Goal: Task Accomplishment & Management: Manage account settings

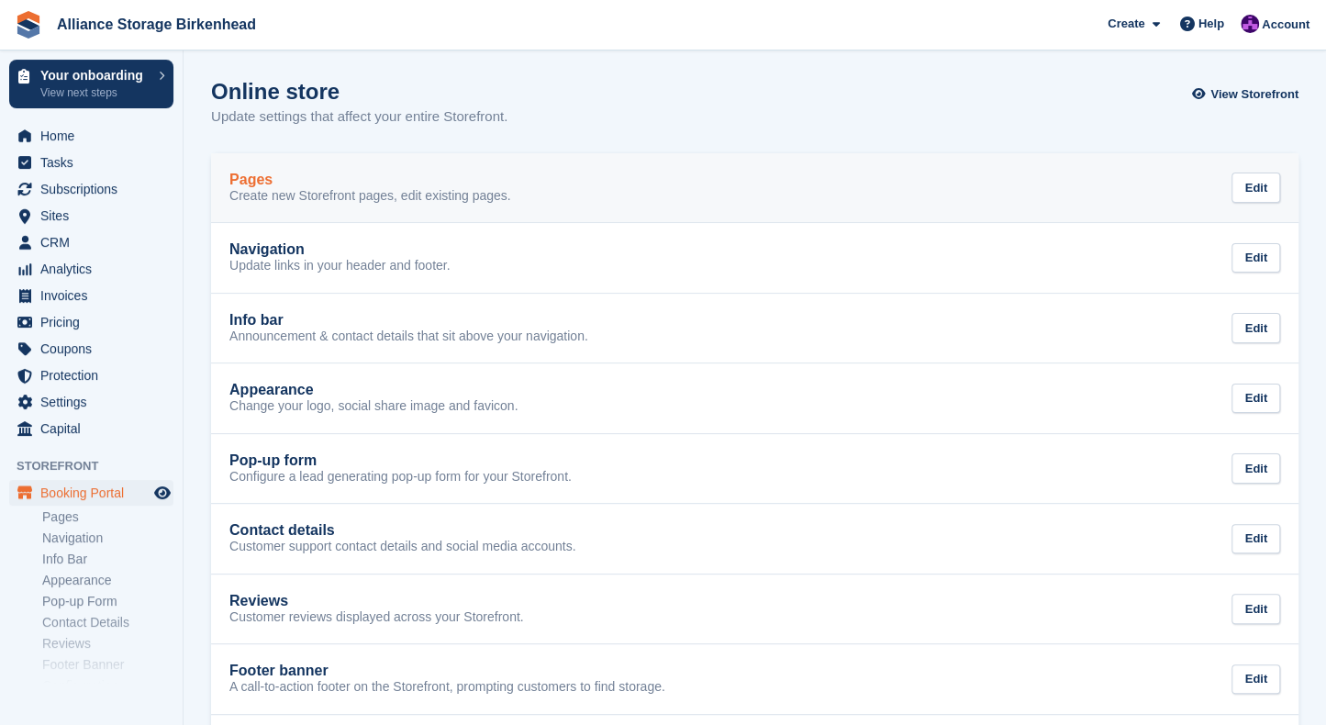
click at [631, 188] on div "Pages Create new Storefront pages, edit existing pages. Edit" at bounding box center [754, 188] width 1051 height 33
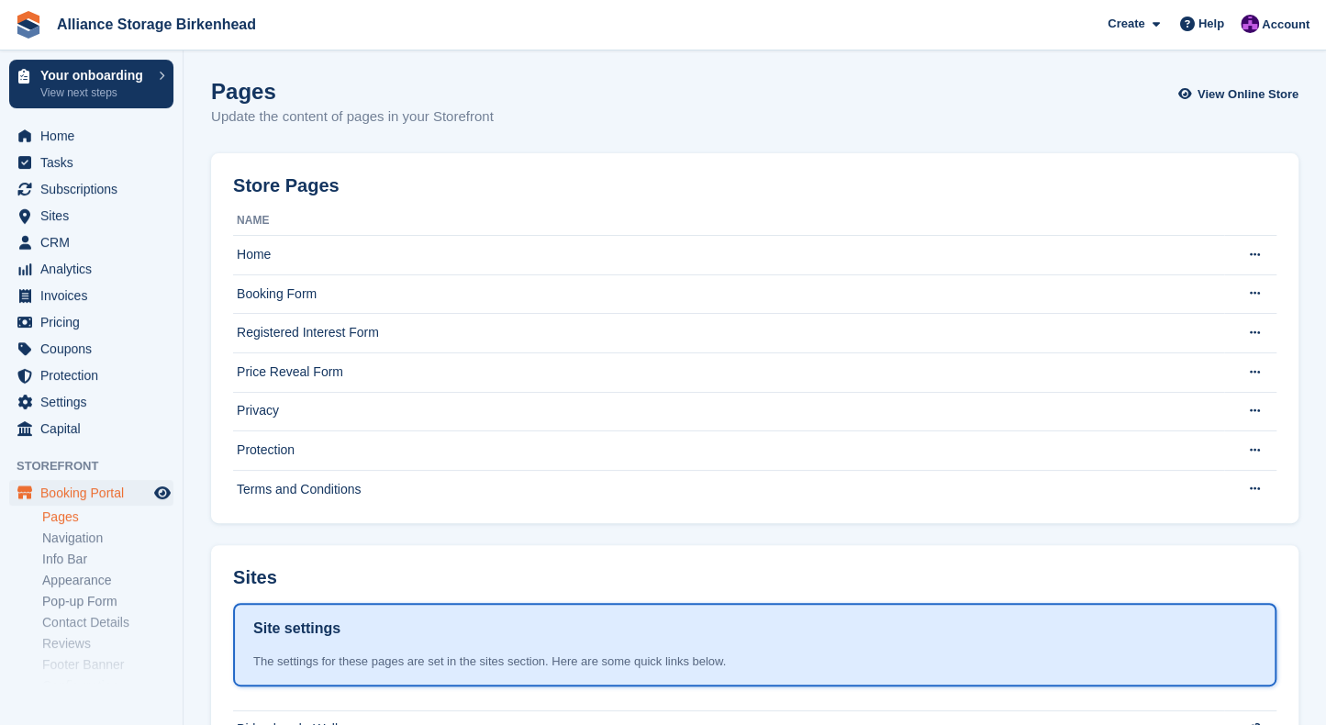
scroll to position [218, 0]
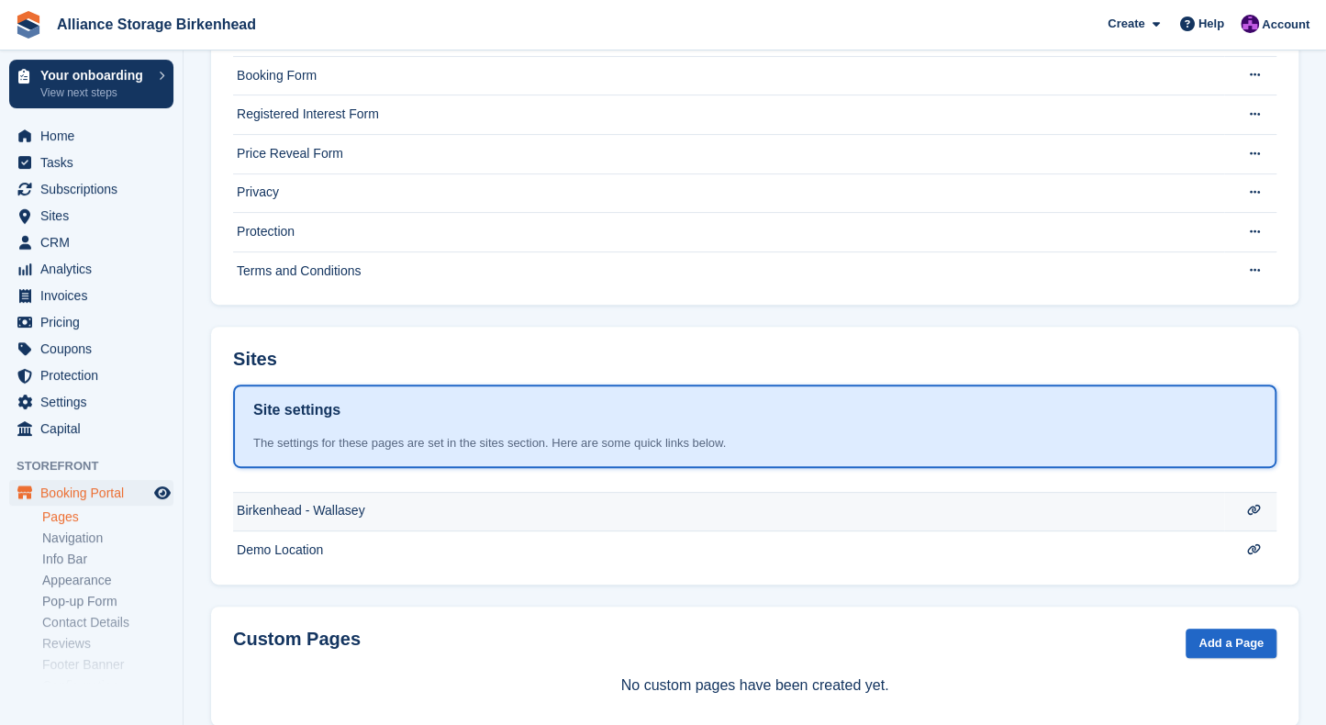
click at [349, 512] on td "Birkenhead - Wallasey" at bounding box center [728, 511] width 991 height 39
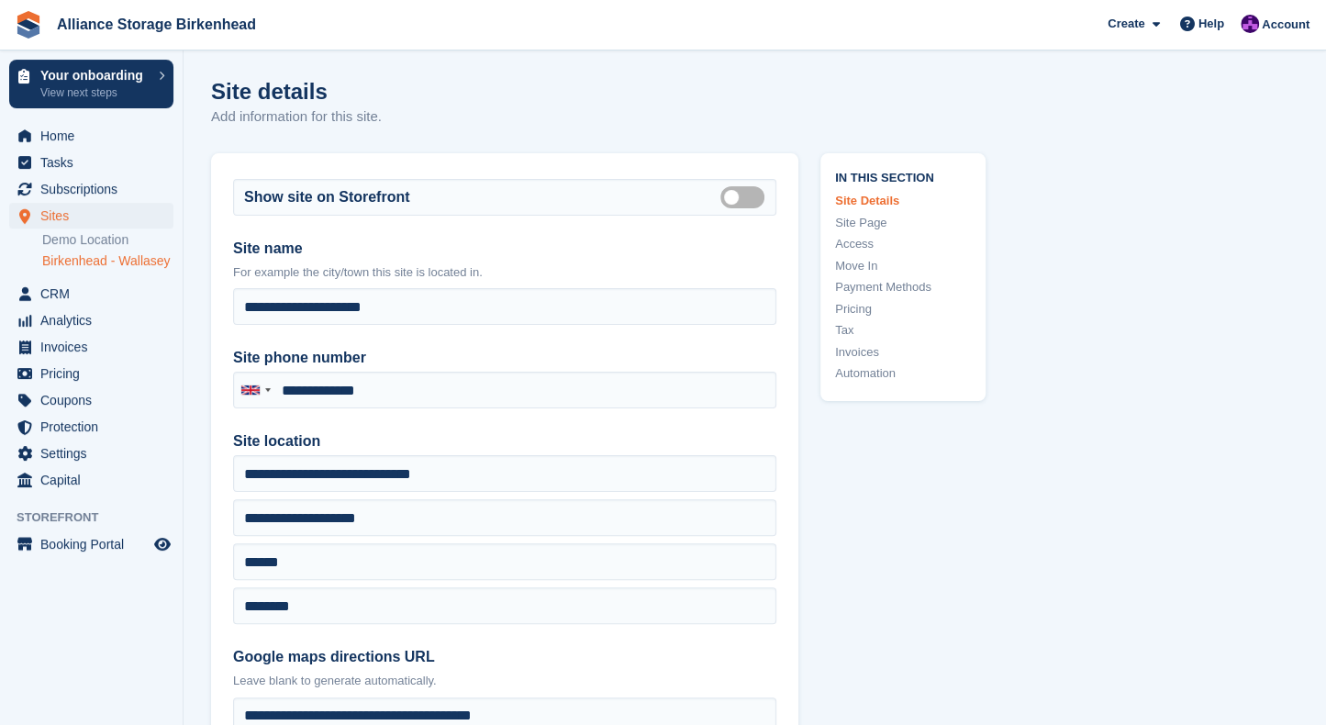
type input "**********"
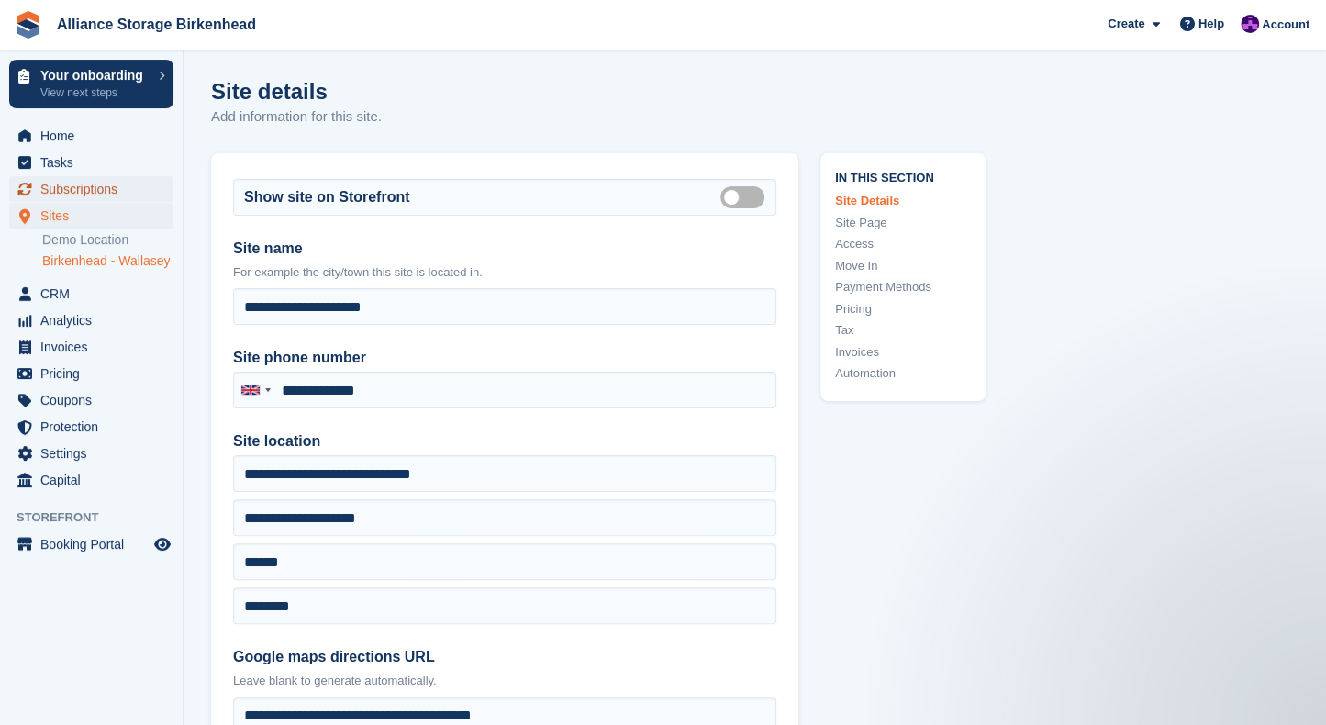
click at [104, 187] on span "Subscriptions" at bounding box center [95, 189] width 110 height 26
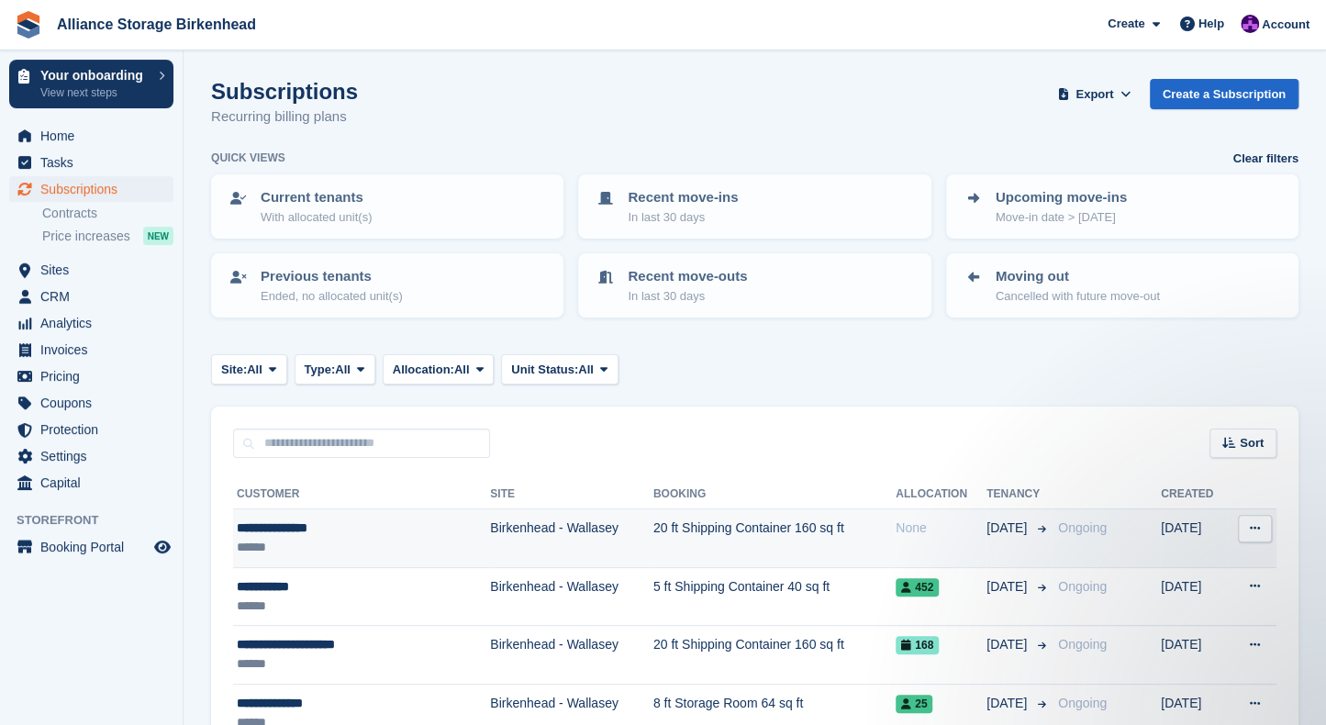
click at [742, 543] on td "20 ft Shipping Container 160 sq ft" at bounding box center [774, 538] width 242 height 59
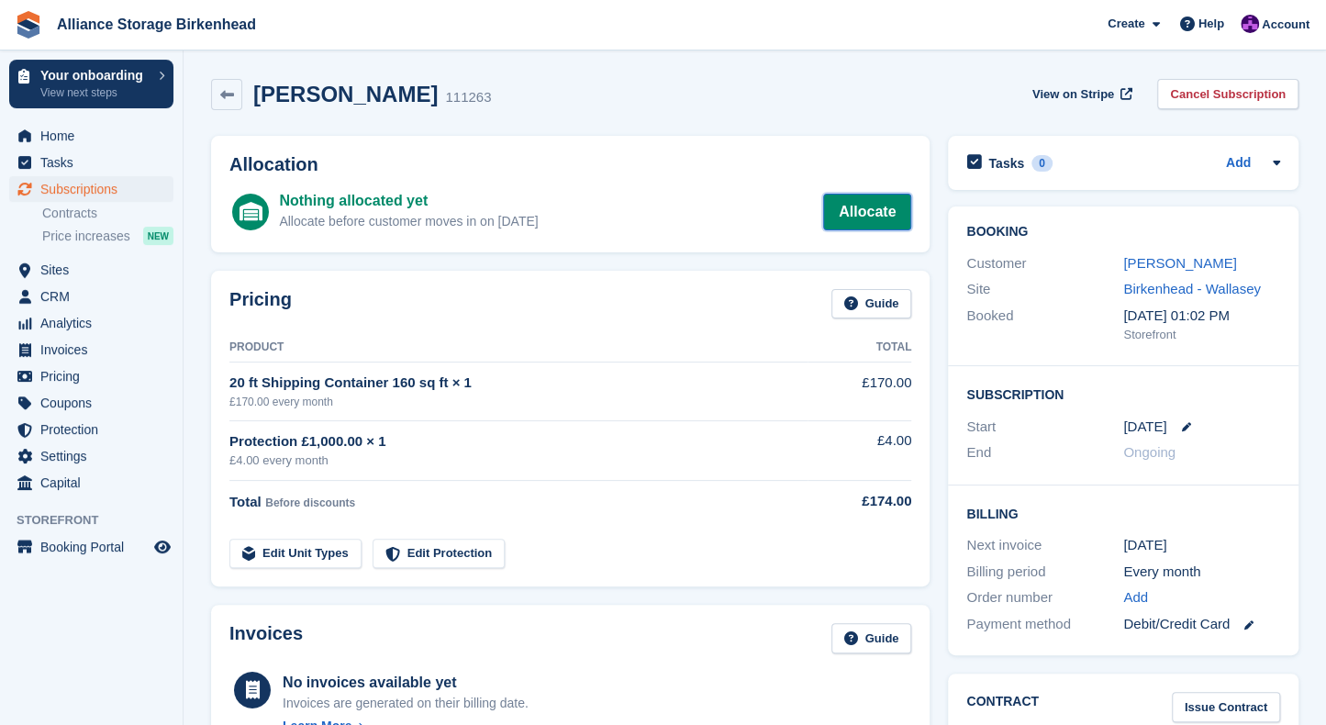
click at [891, 208] on link "Allocate" at bounding box center [867, 212] width 88 height 37
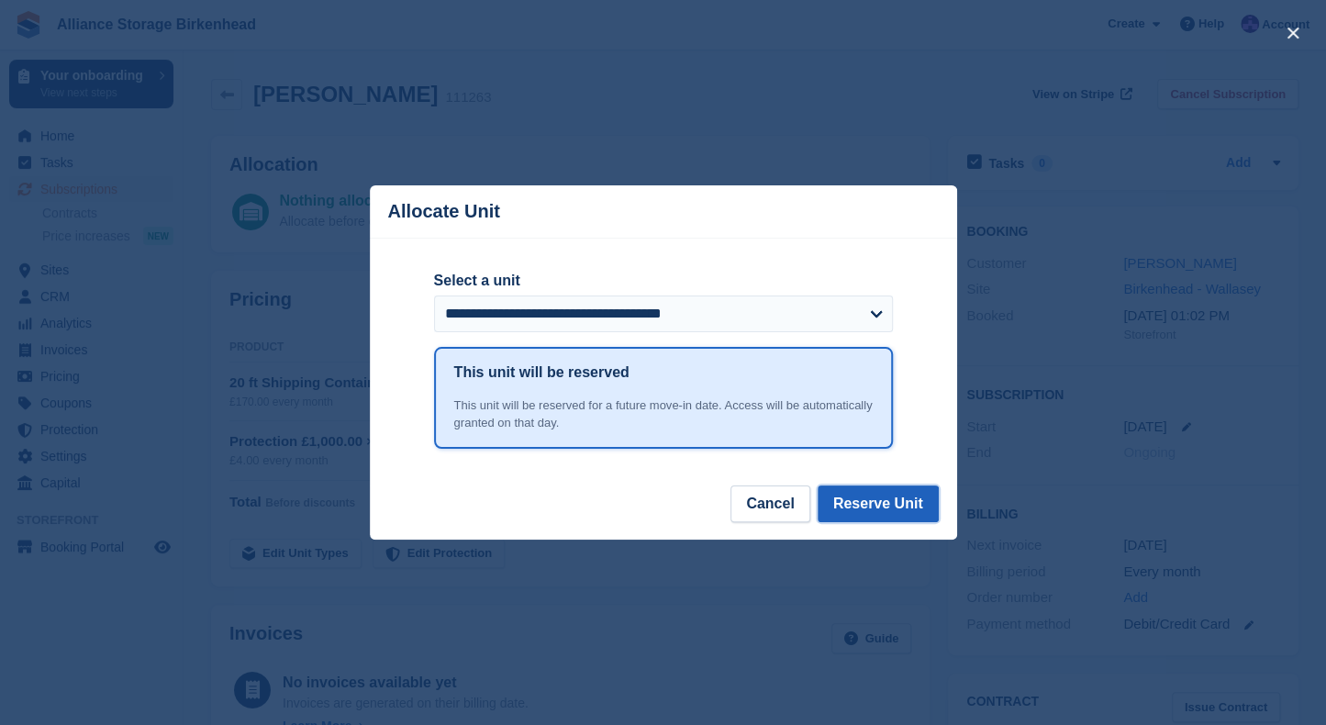
click at [901, 515] on button "Reserve Unit" at bounding box center [878, 504] width 121 height 37
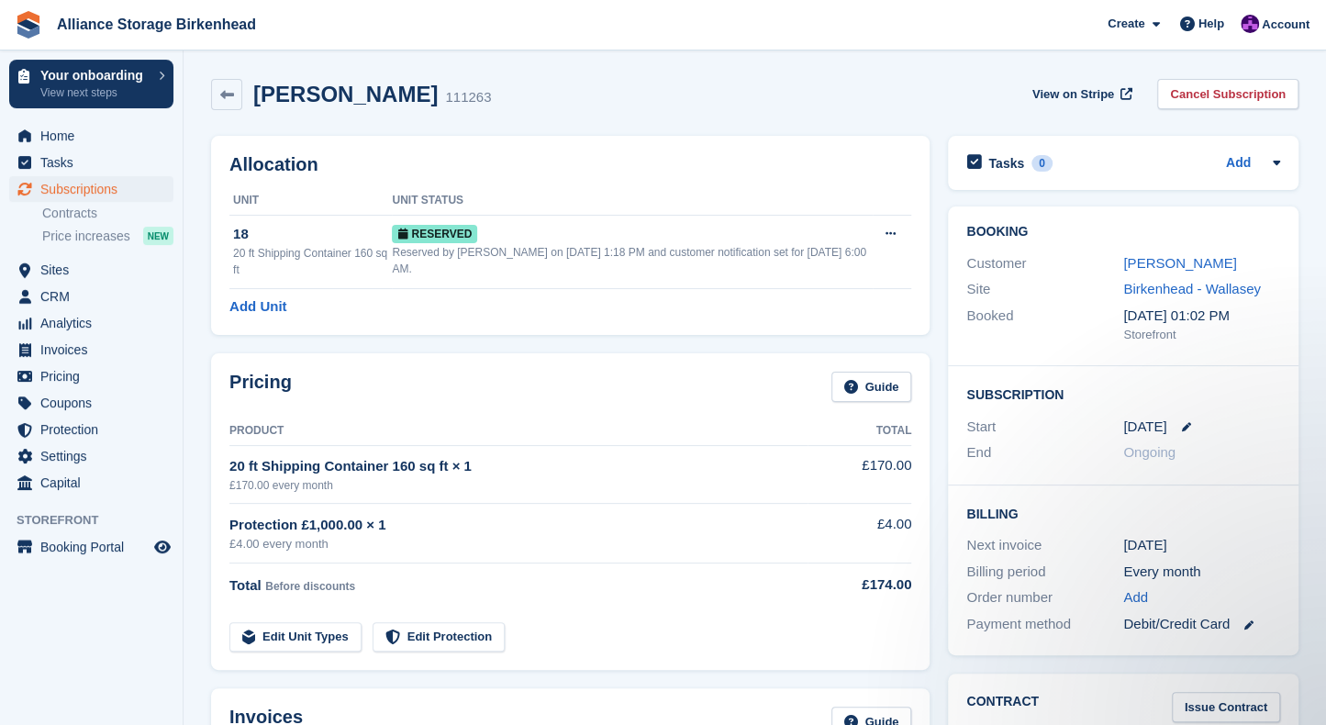
click at [826, 85] on div "Nicola Corcoran 111263 View on Stripe Cancel Subscription" at bounding box center [755, 94] width 1088 height 31
click at [1213, 261] on link "Nicola Corcoran" at bounding box center [1179, 263] width 113 height 16
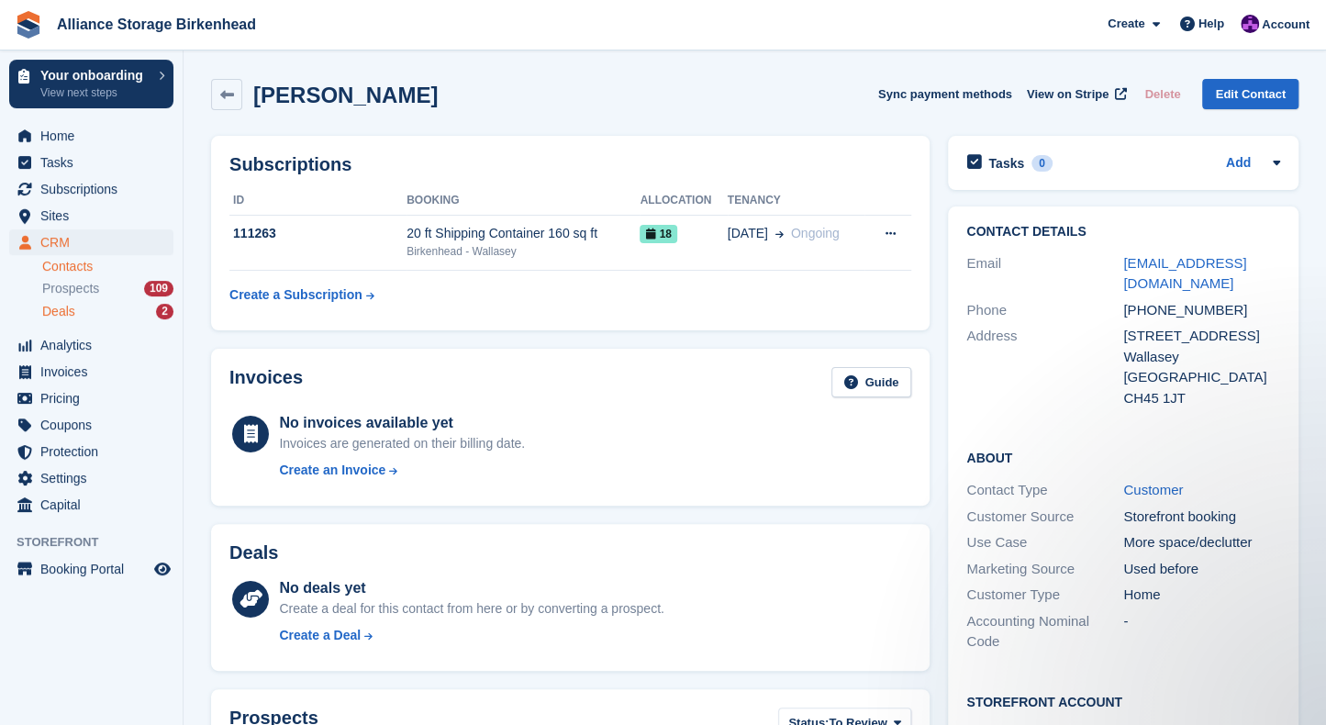
click at [93, 311] on div "Deals 2" at bounding box center [107, 311] width 131 height 17
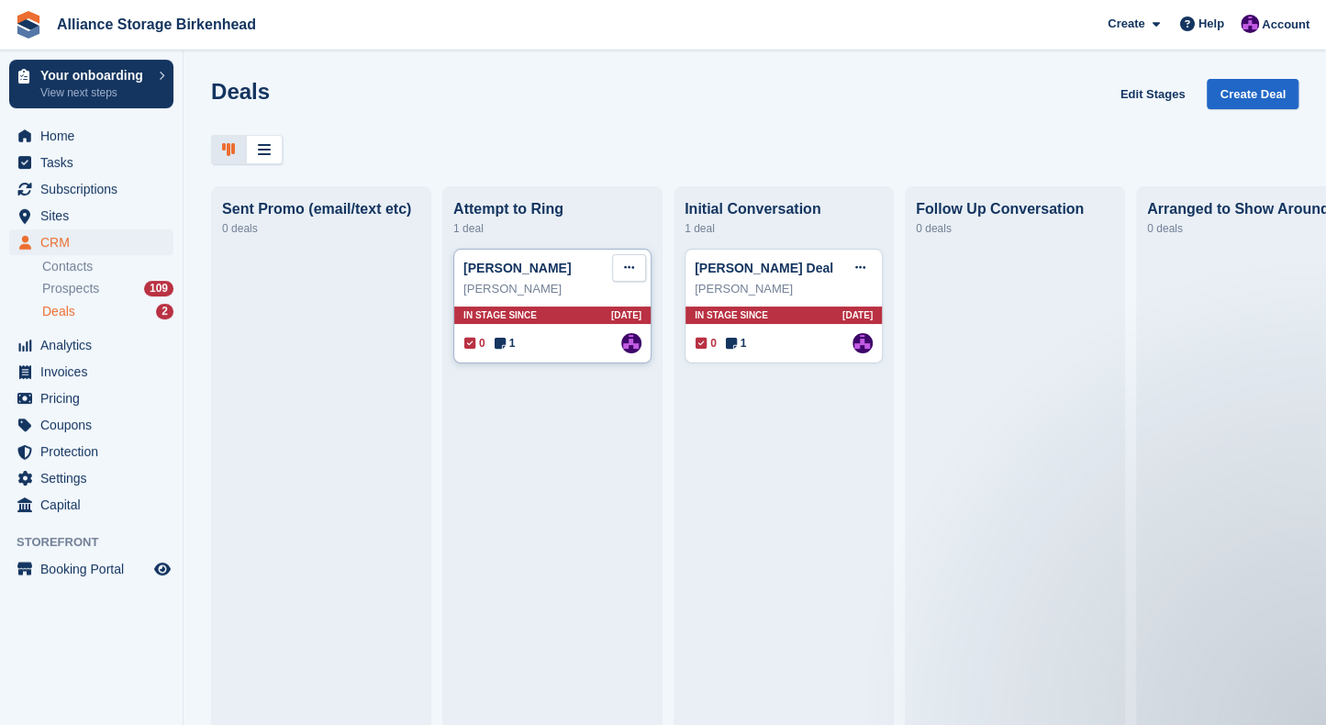
click at [626, 273] on icon at bounding box center [629, 268] width 10 height 12
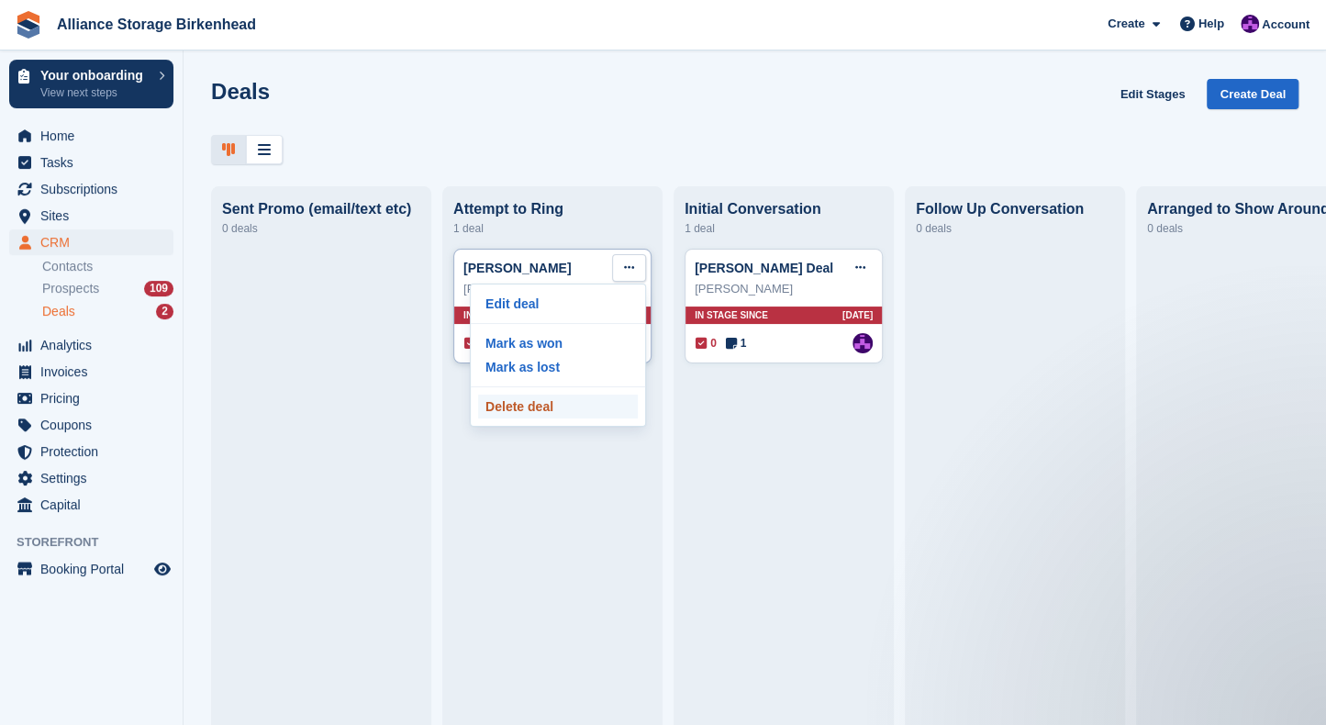
click at [562, 412] on p "Delete deal" at bounding box center [558, 407] width 160 height 24
click at [139, 128] on span "Home" at bounding box center [95, 136] width 110 height 26
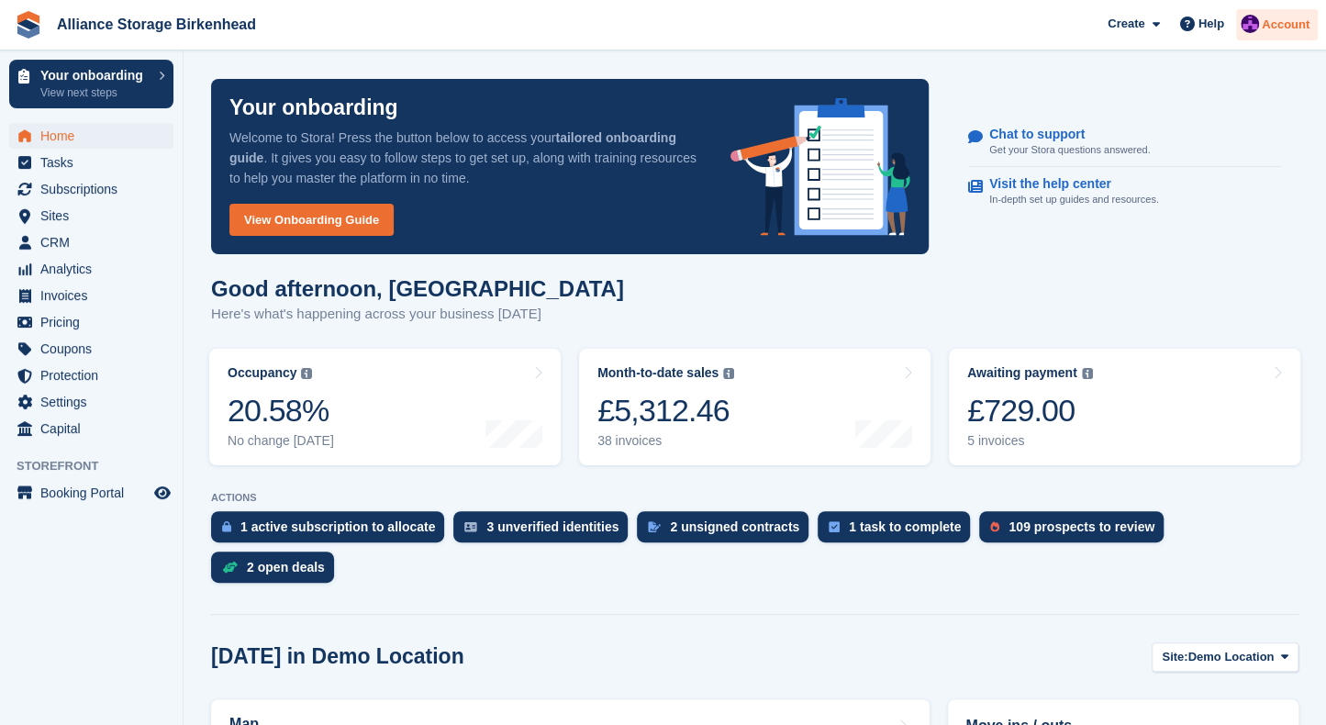
click at [1259, 23] on img at bounding box center [1250, 24] width 18 height 18
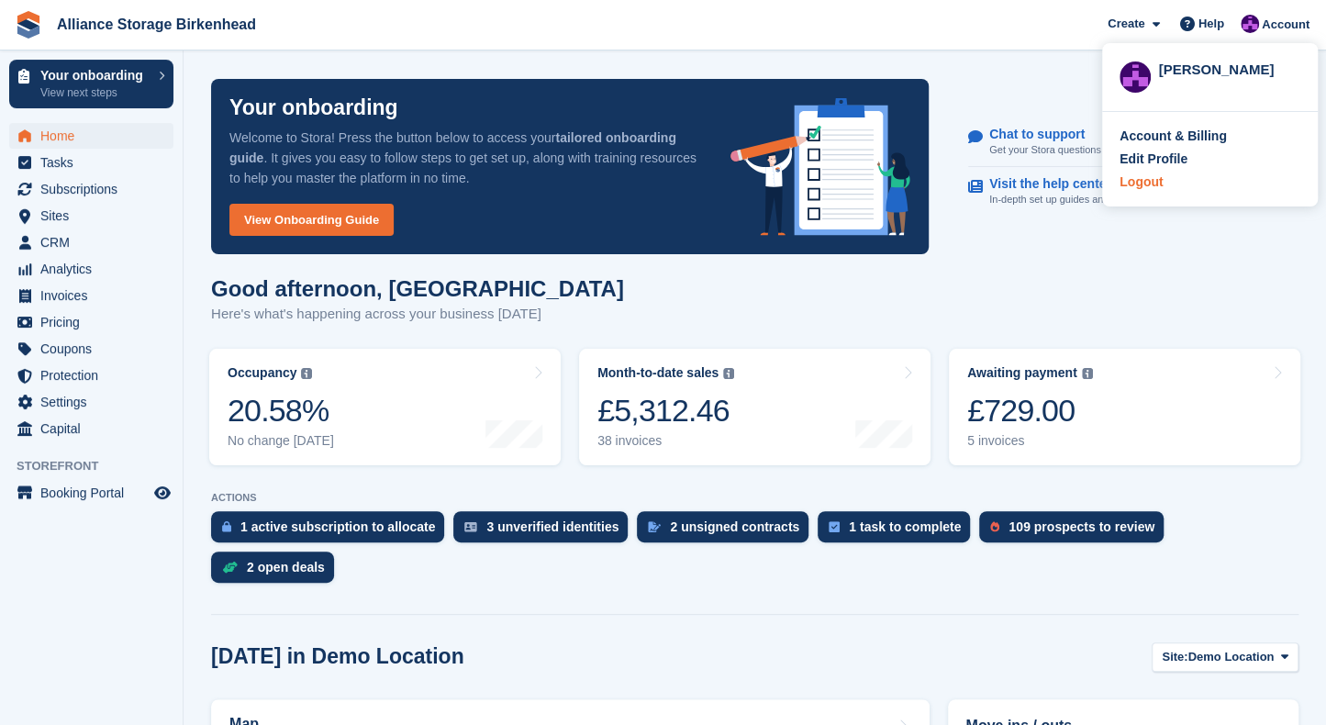
click at [1158, 177] on div "Logout" at bounding box center [1141, 182] width 43 height 19
